Goal: Complete application form

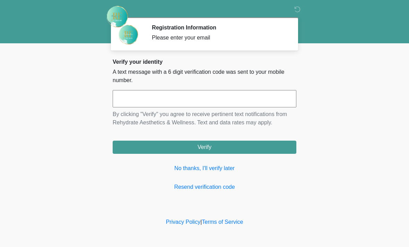
click at [217, 93] on input "text" at bounding box center [205, 98] width 184 height 17
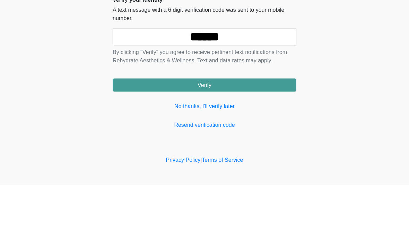
type input "******"
click at [255, 141] on button "Verify" at bounding box center [205, 147] width 184 height 13
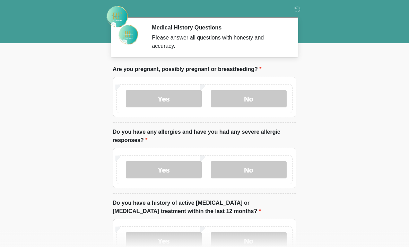
click at [261, 100] on label "No" at bounding box center [249, 98] width 76 height 17
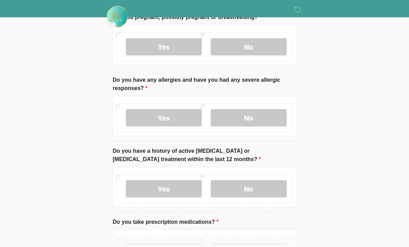
scroll to position [53, 0]
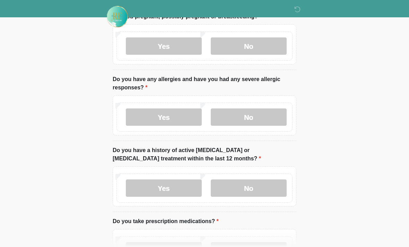
click at [267, 114] on label "No" at bounding box center [249, 116] width 76 height 17
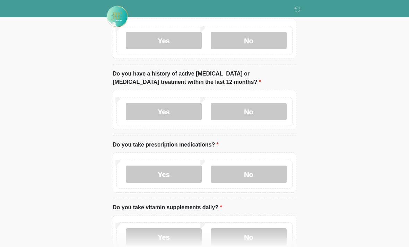
scroll to position [130, 0]
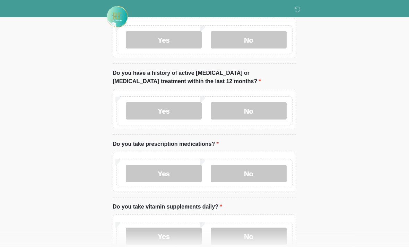
click at [266, 106] on label "No" at bounding box center [249, 110] width 76 height 17
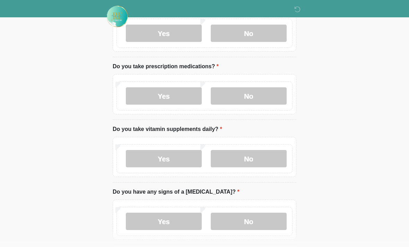
scroll to position [209, 0]
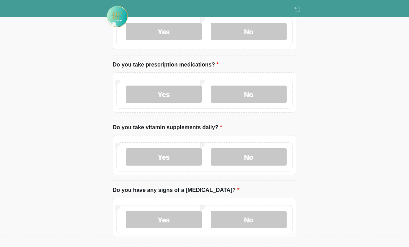
click at [272, 96] on label "No" at bounding box center [249, 94] width 76 height 17
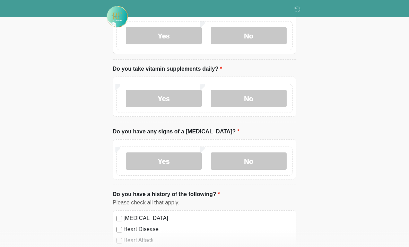
scroll to position [271, 0]
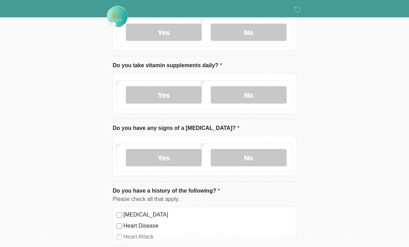
click at [257, 98] on label "No" at bounding box center [249, 95] width 76 height 17
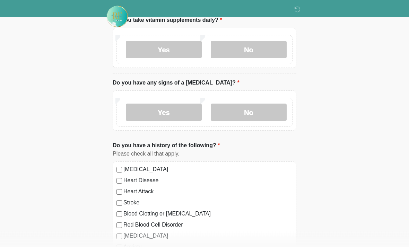
scroll to position [317, 0]
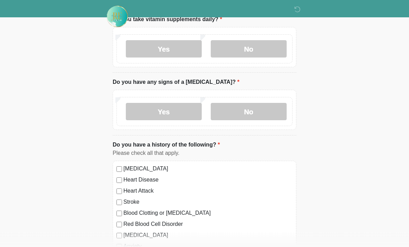
click at [257, 116] on label "No" at bounding box center [249, 111] width 76 height 17
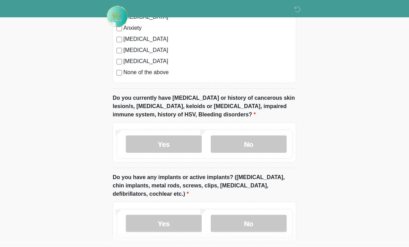
scroll to position [536, 0]
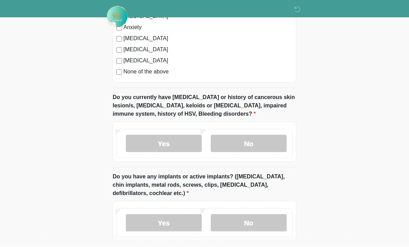
click at [251, 142] on label "No" at bounding box center [249, 143] width 76 height 17
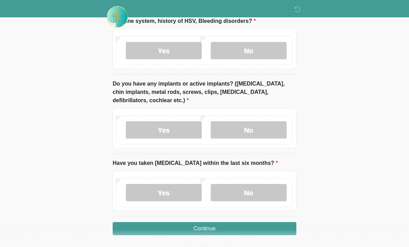
scroll to position [631, 0]
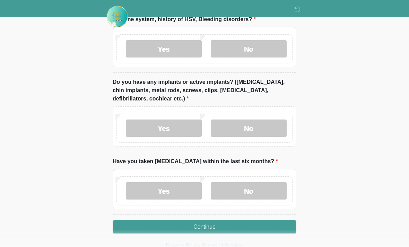
click at [271, 127] on label "No" at bounding box center [249, 128] width 76 height 17
click at [262, 193] on label "No" at bounding box center [249, 190] width 76 height 17
click at [236, 227] on button "Continue" at bounding box center [205, 226] width 184 height 13
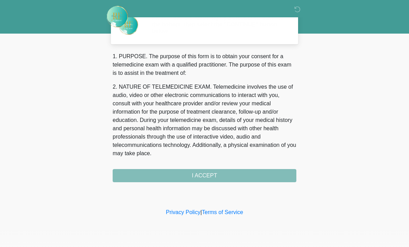
scroll to position [0, 0]
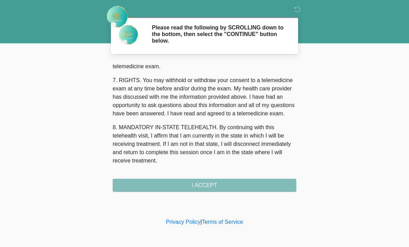
click at [238, 186] on button "I ACCEPT" at bounding box center [205, 185] width 184 height 13
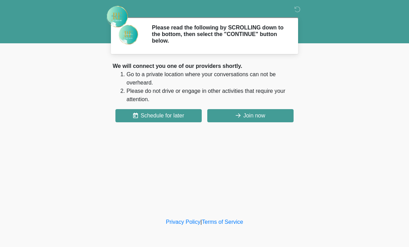
click at [241, 183] on div "‎ ‎ Please read the following by SCROLLING down to the bottom, then select the …" at bounding box center [204, 108] width 208 height 203
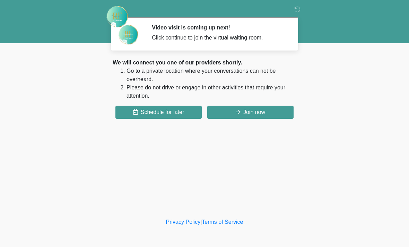
click at [269, 109] on button "Join now" at bounding box center [250, 112] width 86 height 13
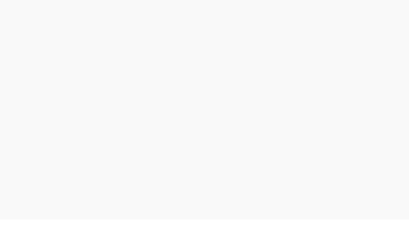
scroll to position [2, 0]
